Goal: Book appointment/travel/reservation

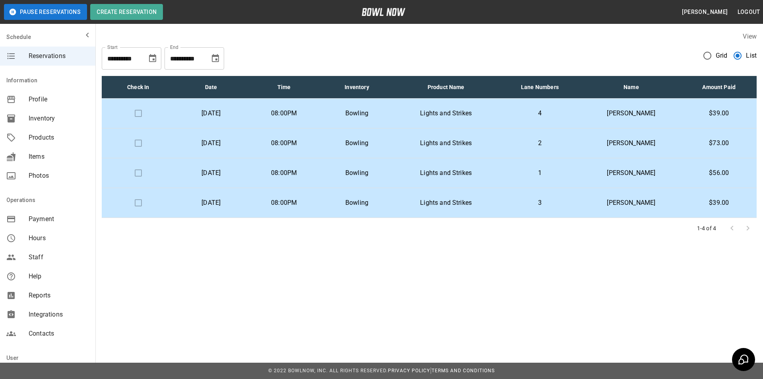
click at [220, 61] on button "Choose date, selected date is Aug 22, 2025" at bounding box center [215, 58] width 16 height 16
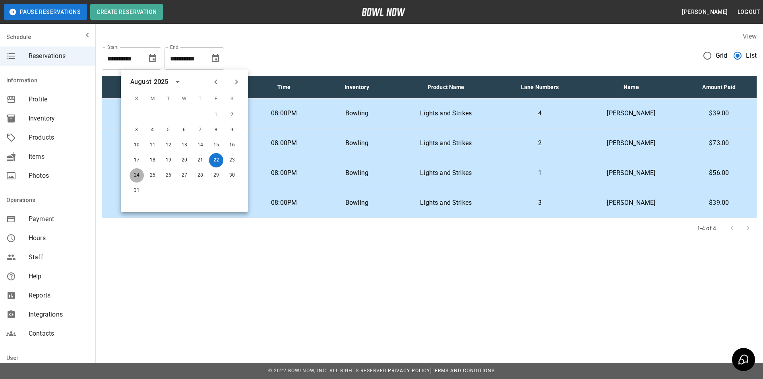
click at [140, 176] on button "24" at bounding box center [136, 175] width 14 height 14
type input "**********"
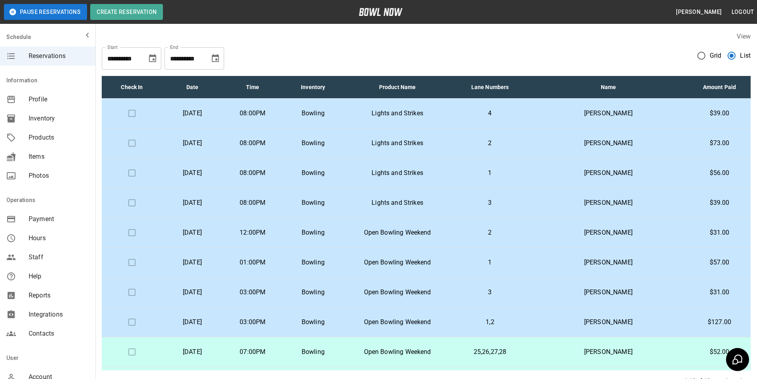
click at [573, 117] on td "[PERSON_NAME]" at bounding box center [608, 114] width 160 height 30
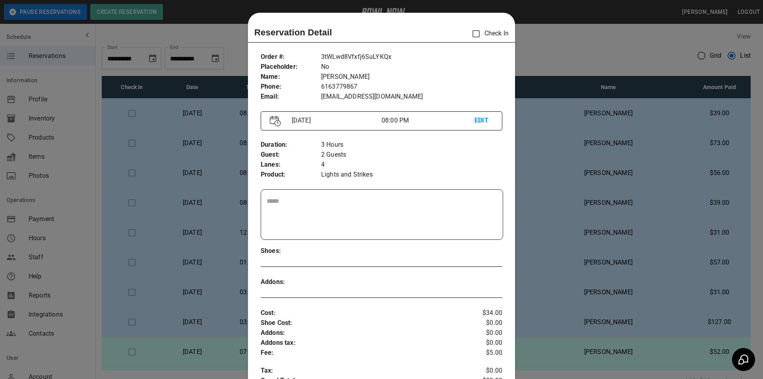
scroll to position [13, 0]
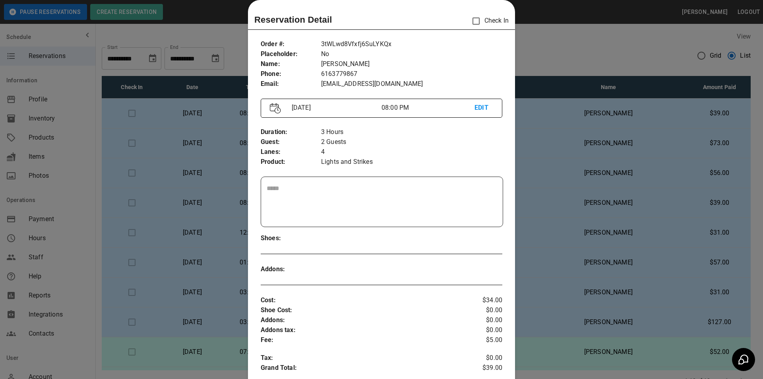
click at [591, 152] on div at bounding box center [381, 189] width 763 height 379
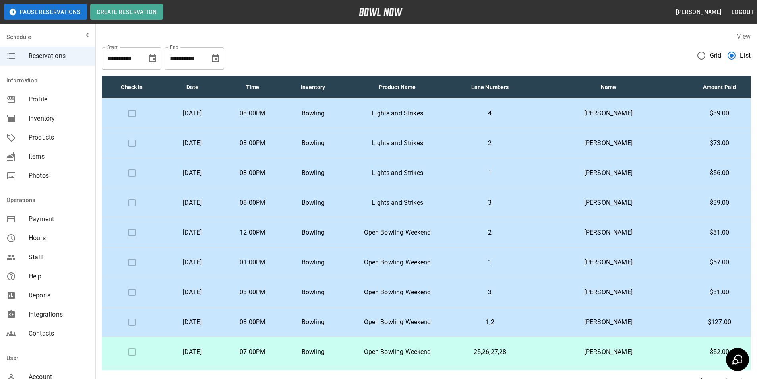
click at [600, 208] on td "[PERSON_NAME]" at bounding box center [608, 203] width 160 height 30
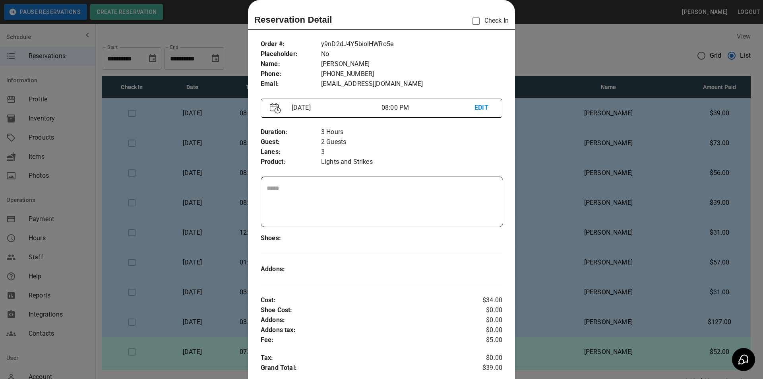
click at [599, 208] on div at bounding box center [381, 189] width 763 height 379
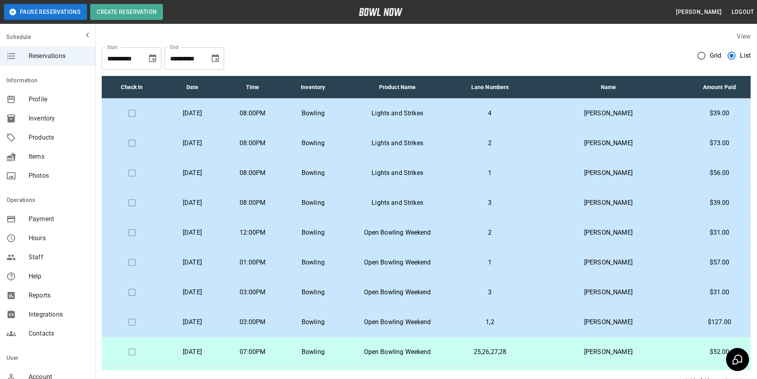
click at [149, 58] on icon "Choose date, selected date is Aug 22, 2025" at bounding box center [153, 59] width 10 height 10
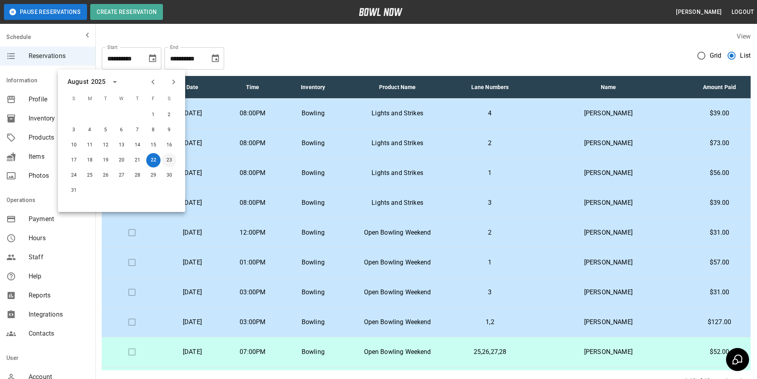
click at [168, 163] on button "23" at bounding box center [169, 160] width 14 height 14
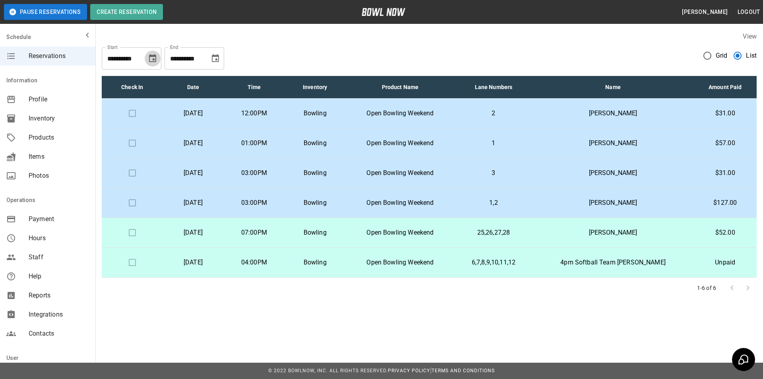
click at [156, 54] on icon "Choose date, selected date is Aug 23, 2025" at bounding box center [153, 59] width 10 height 10
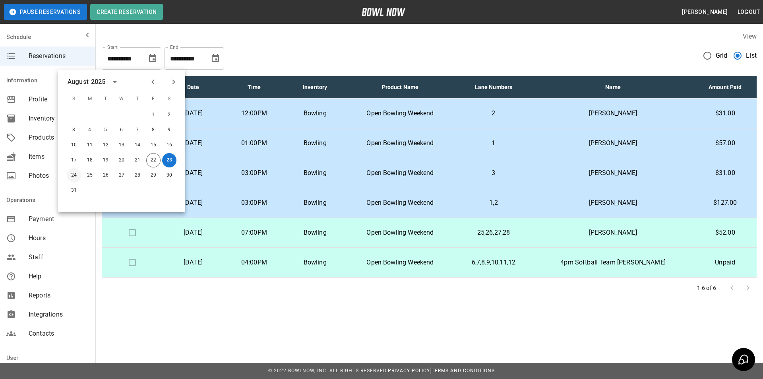
click at [75, 173] on button "24" at bounding box center [74, 175] width 14 height 14
type input "**********"
